Goal: Information Seeking & Learning: Learn about a topic

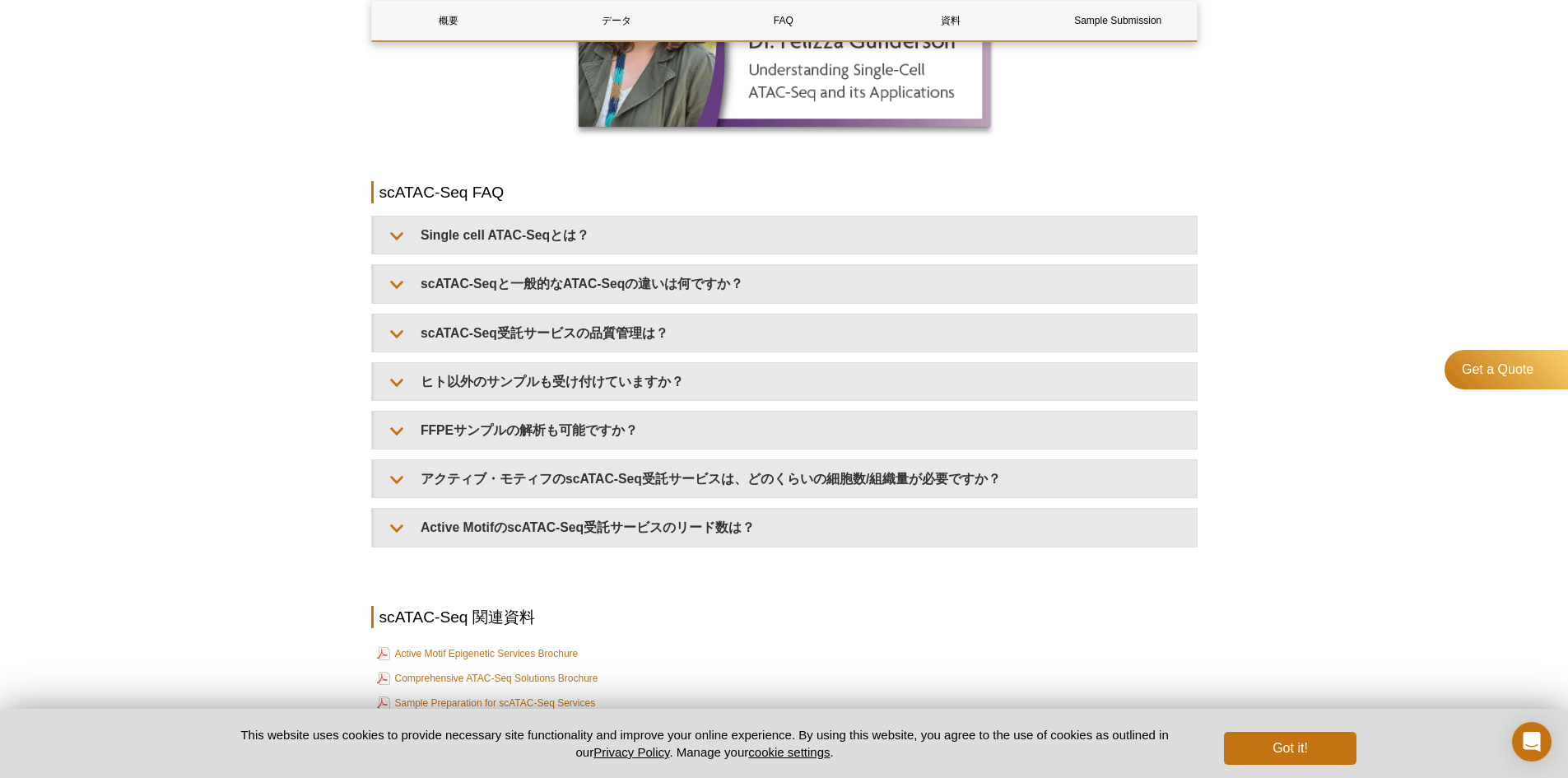
scroll to position [2198, 0]
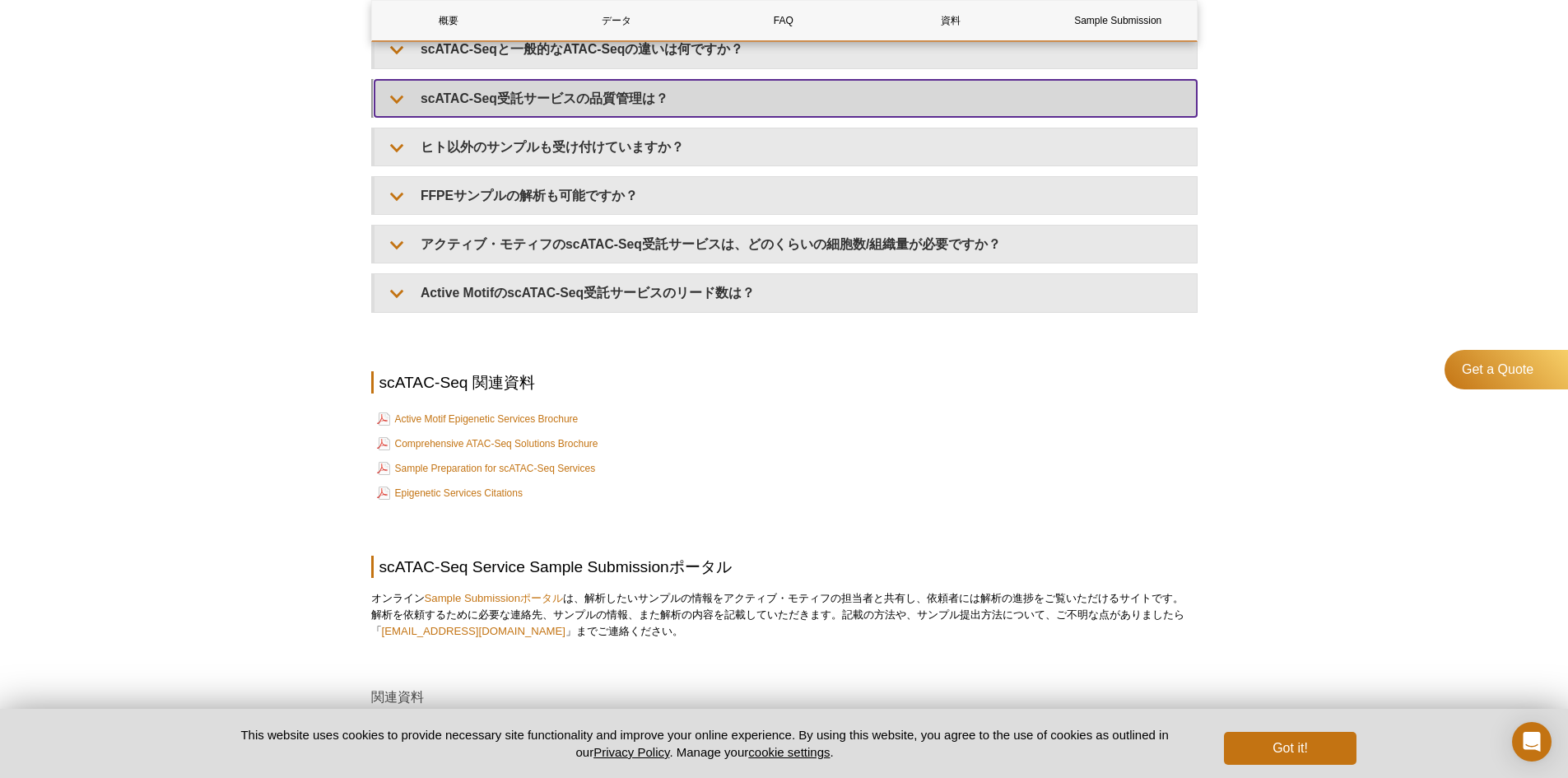
click at [508, 83] on summary "scATAC-Seq受託サービスの品質管理は？" at bounding box center [785, 98] width 822 height 37
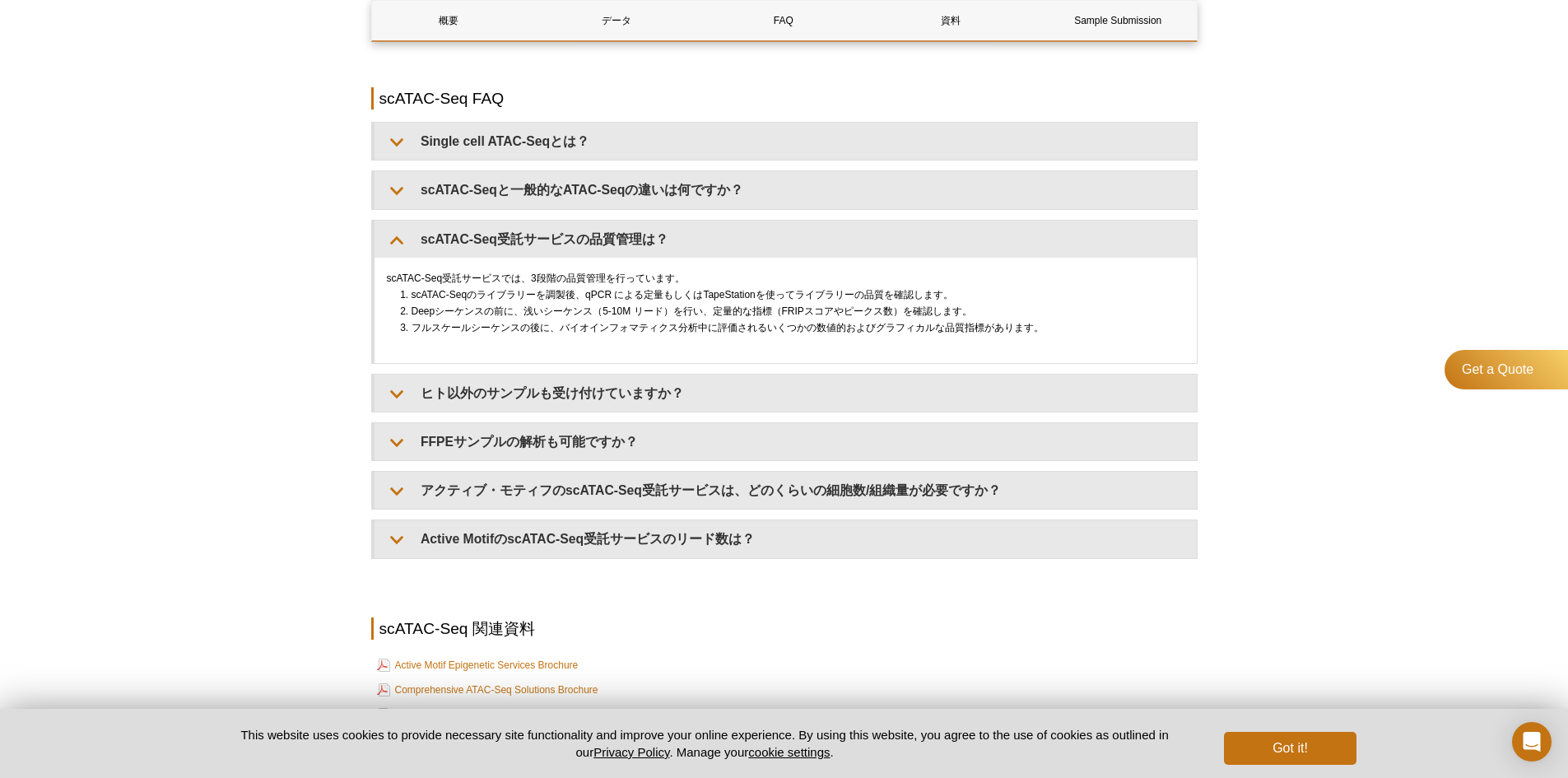
scroll to position [2034, 0]
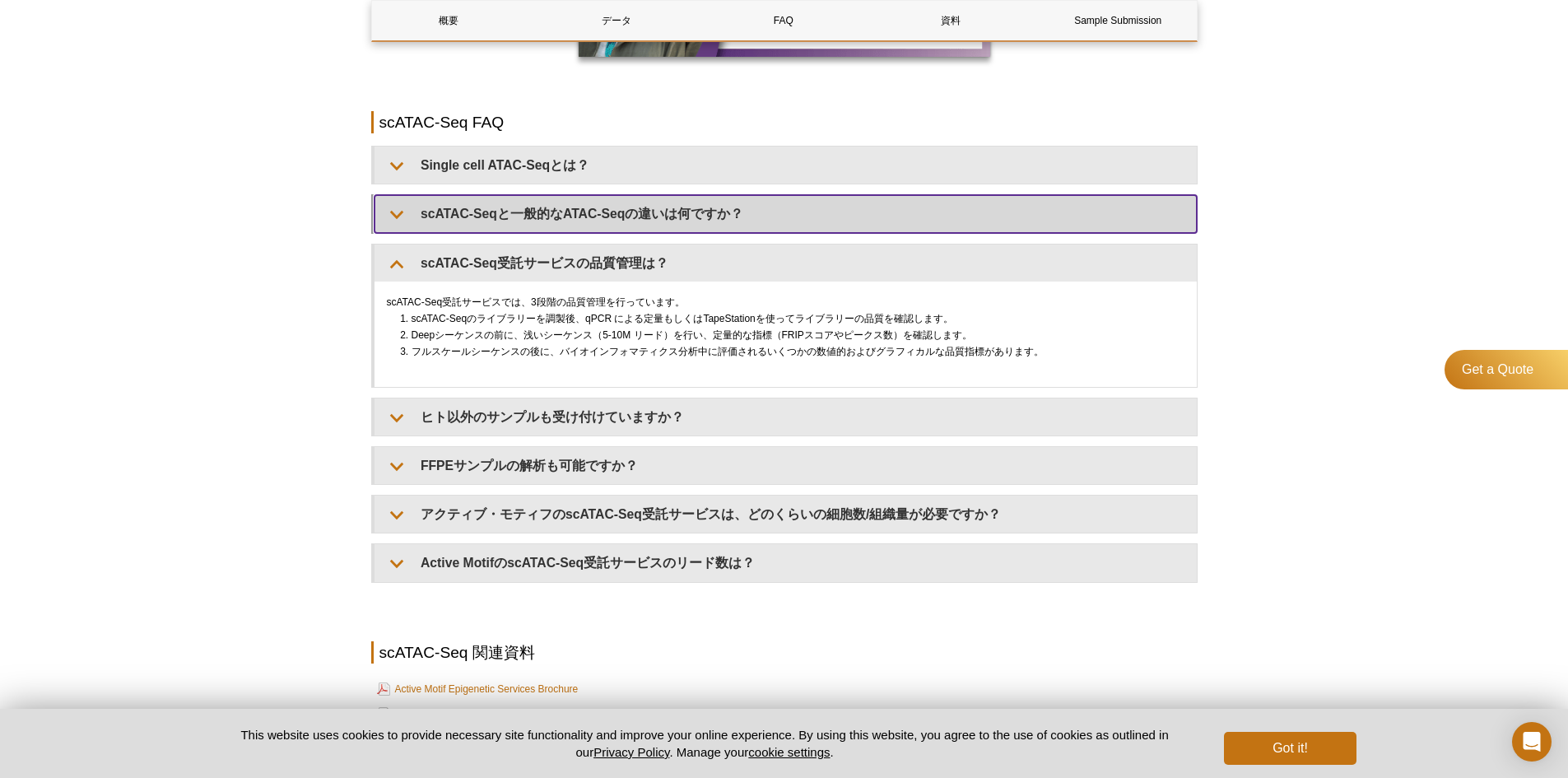
click at [468, 204] on summary "scATAC-Seqと一般的なATAC-Seqの違いは何ですか？" at bounding box center [785, 213] width 822 height 37
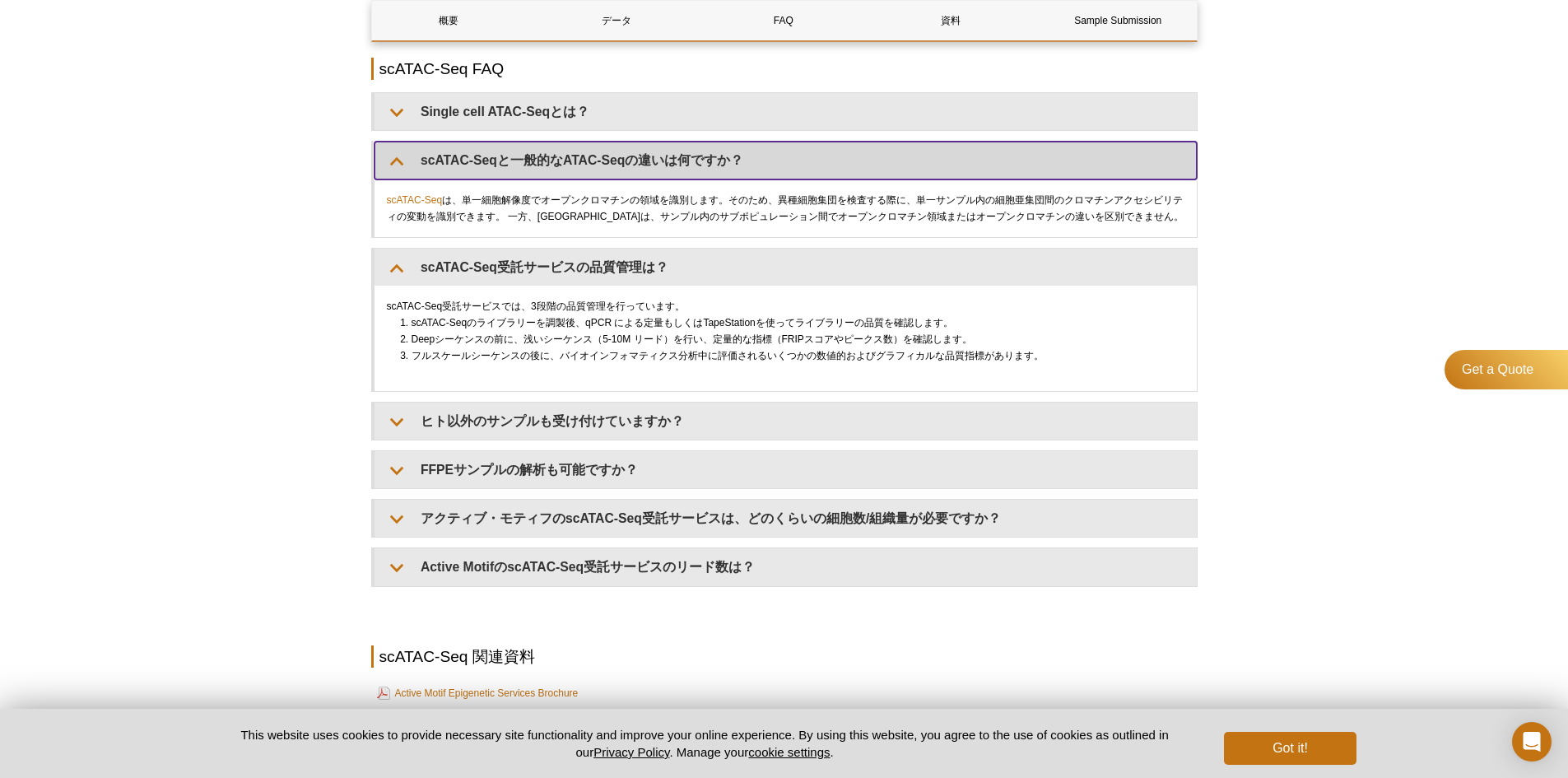
scroll to position [2115, 0]
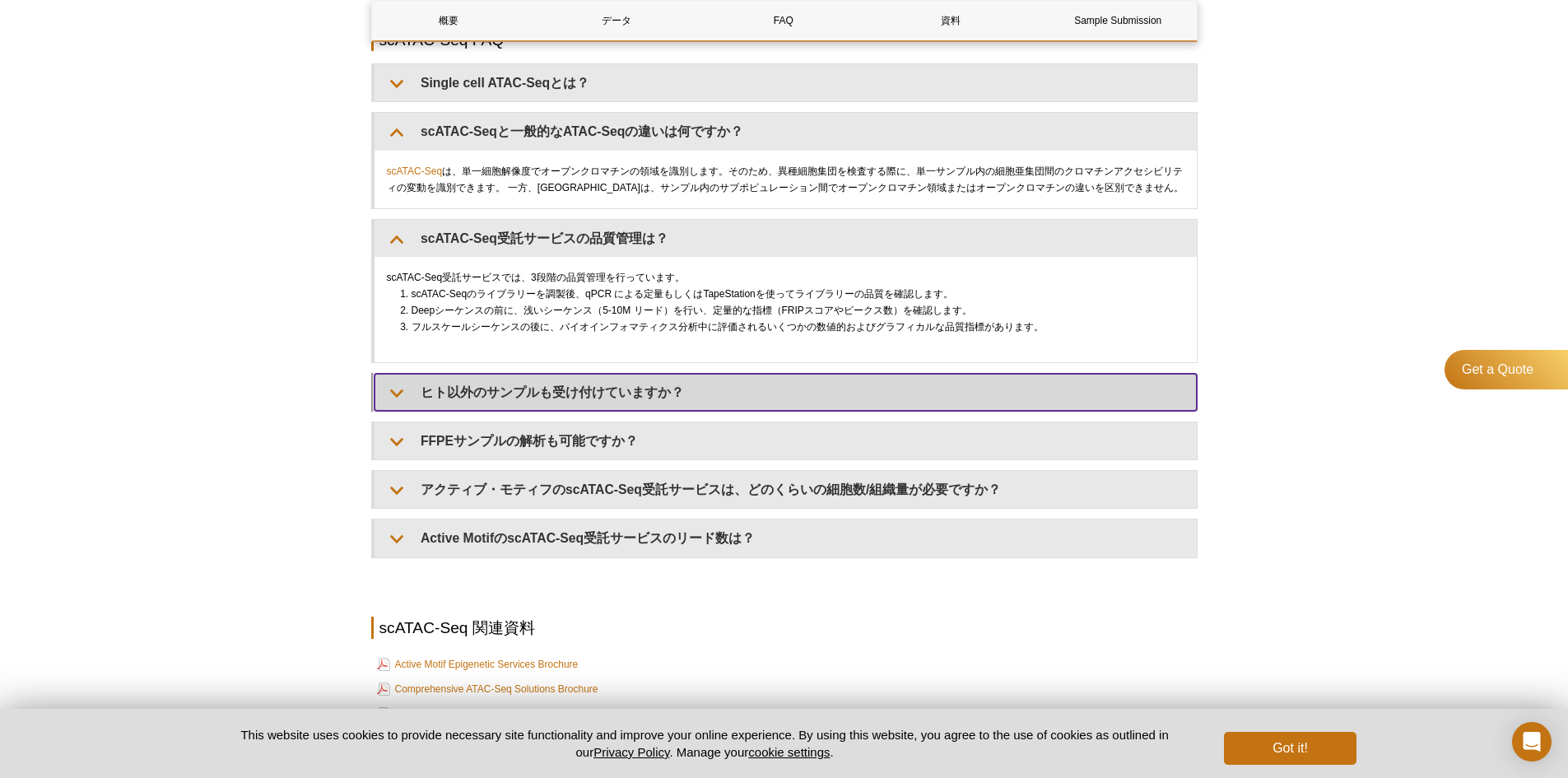
click at [510, 377] on summary "ヒト以外のサンプルも受け付けていますか？" at bounding box center [785, 392] width 822 height 37
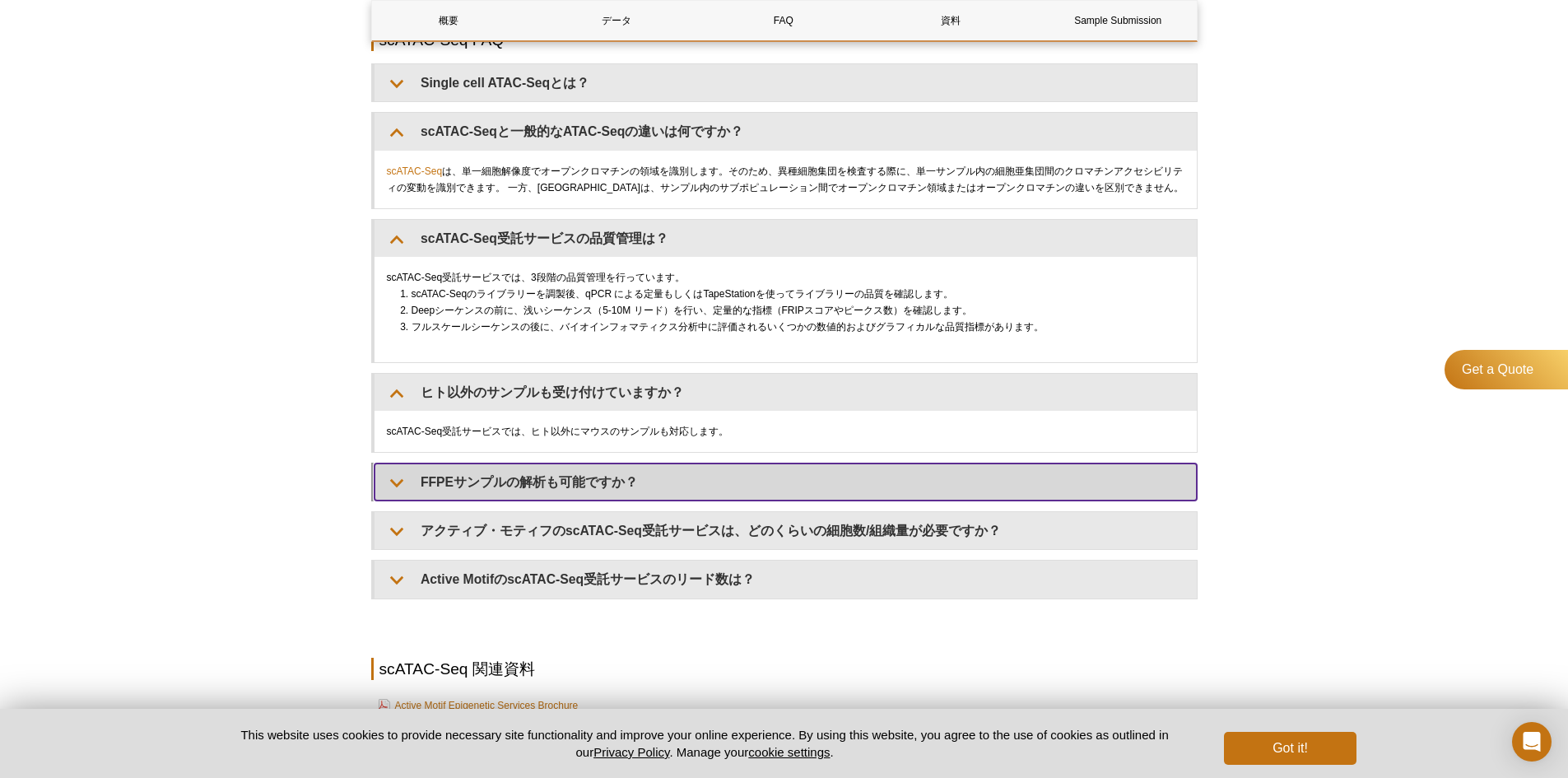
click at [485, 487] on summary "FFPEサンプルの解析も可能ですか？" at bounding box center [785, 481] width 822 height 37
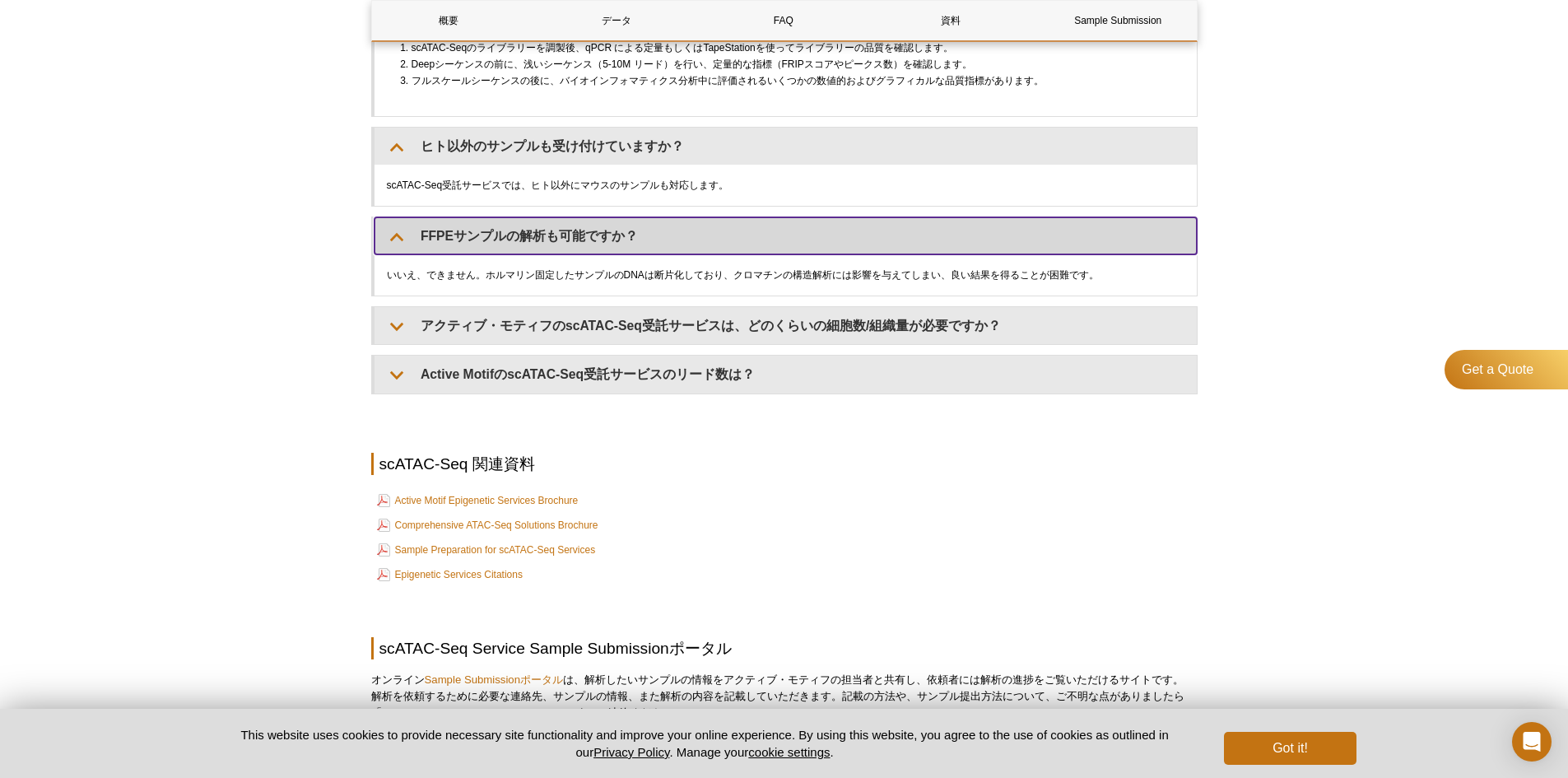
scroll to position [2363, 0]
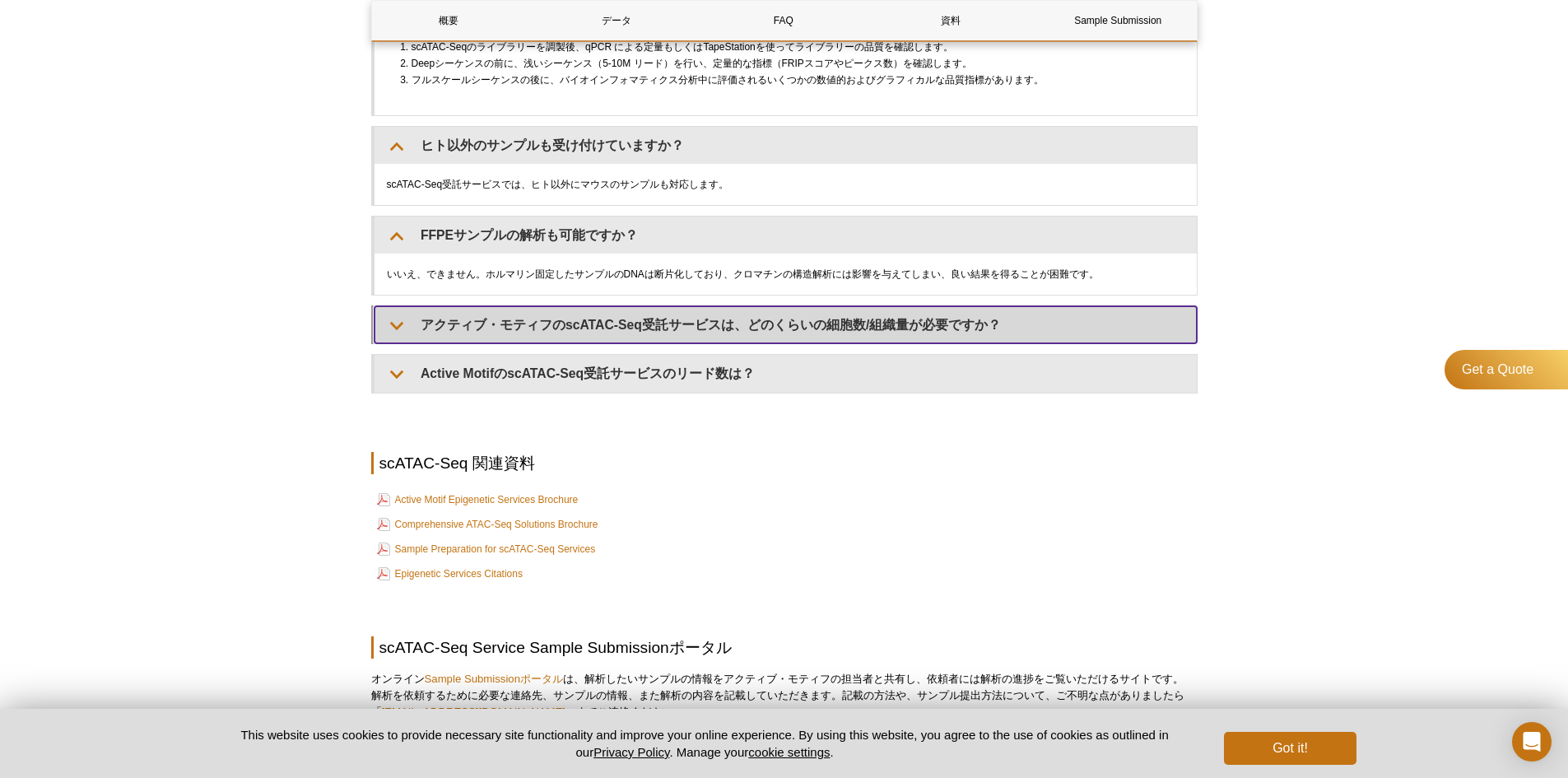
click at [518, 344] on summary "アクティブ・モティフのscATAC-Seq受託サービスは、どのくらいの細胞数/組織量が必要ですか？" at bounding box center [785, 324] width 822 height 37
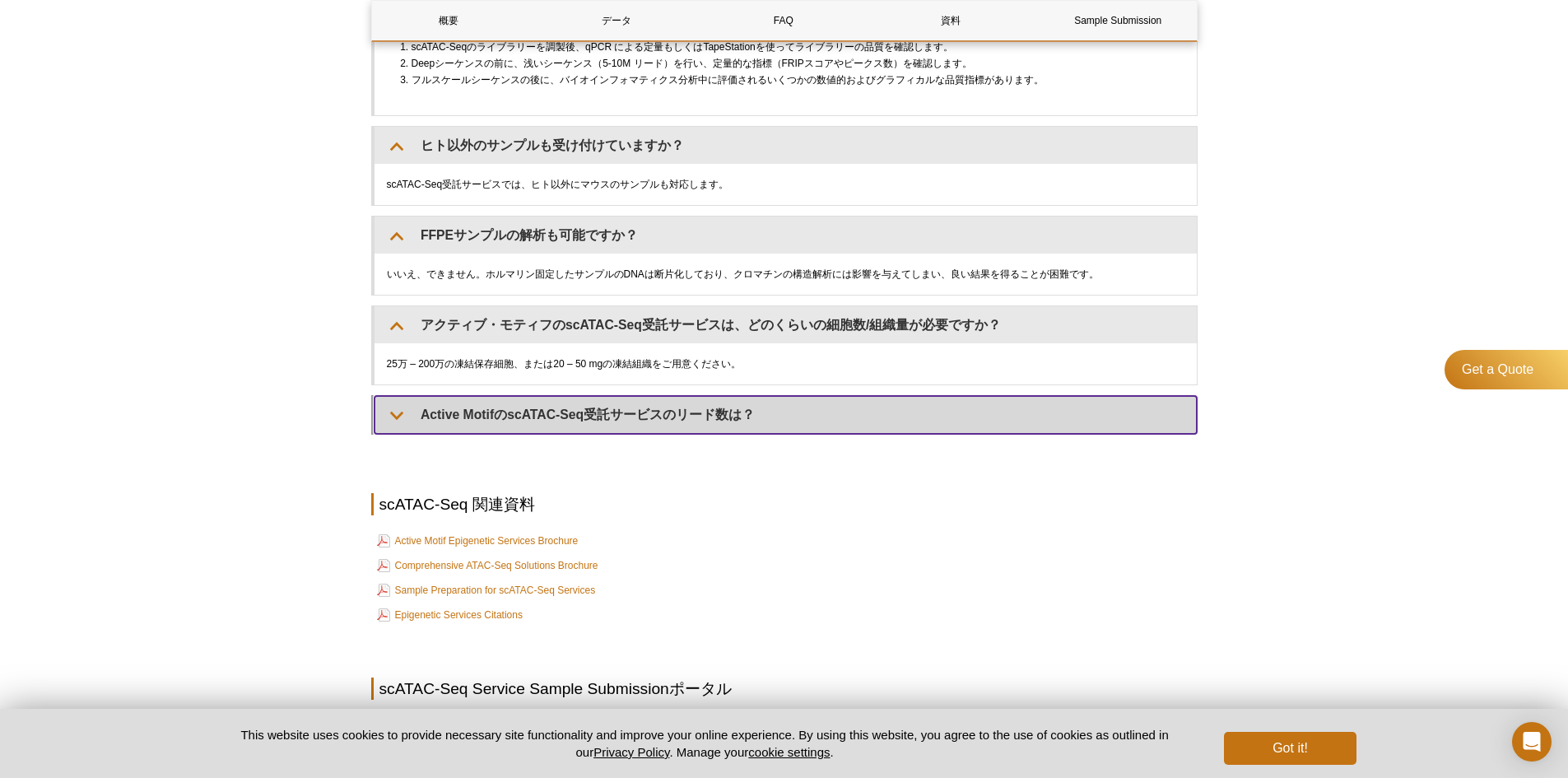
click at [532, 417] on summary "Active MotifのscATAC-Seq受託サービスのリード数は？" at bounding box center [785, 414] width 822 height 37
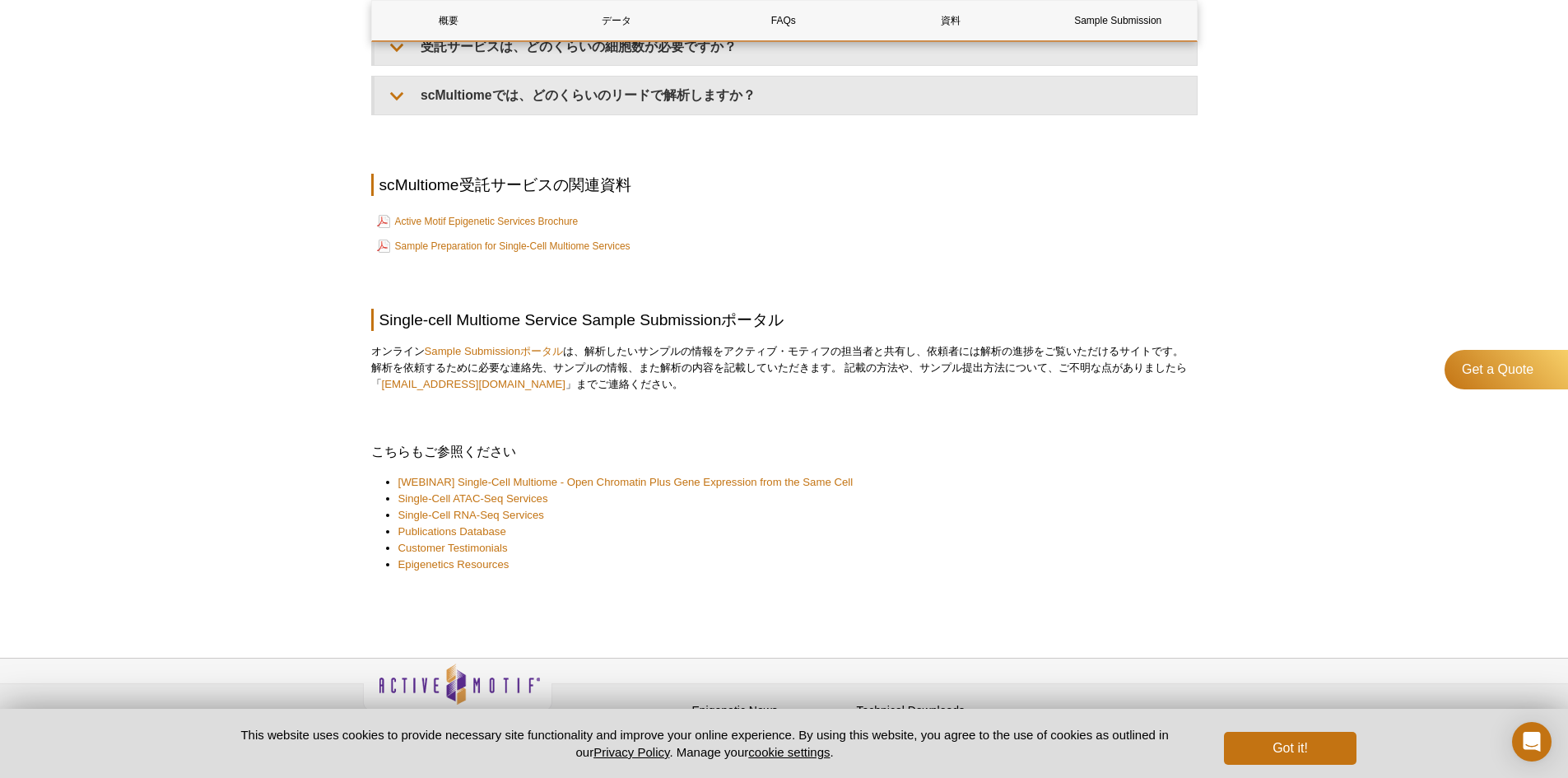
scroll to position [2334, 0]
